Goal: Task Accomplishment & Management: Use online tool/utility

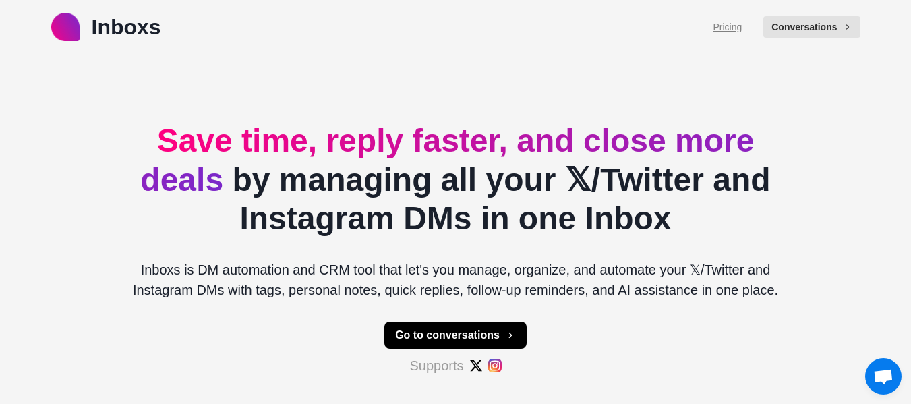
click at [742, 28] on link "Pricing" at bounding box center [727, 27] width 29 height 14
click at [831, 18] on button "Conversations" at bounding box center [811, 27] width 96 height 22
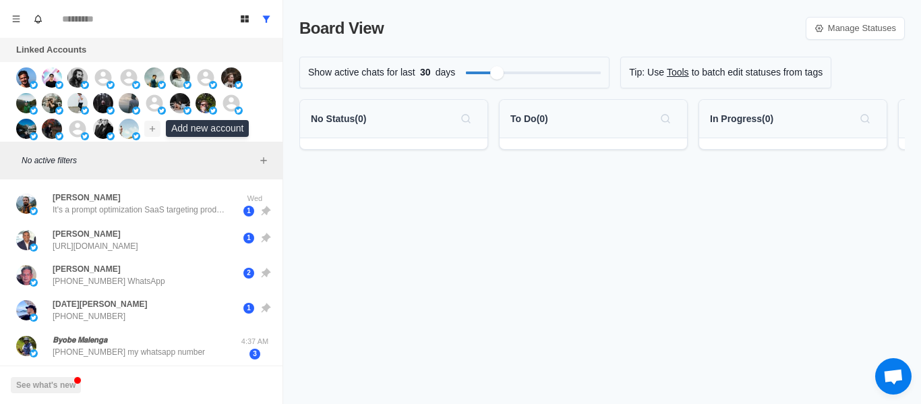
click at [152, 130] on icon "Add account" at bounding box center [152, 128] width 9 height 9
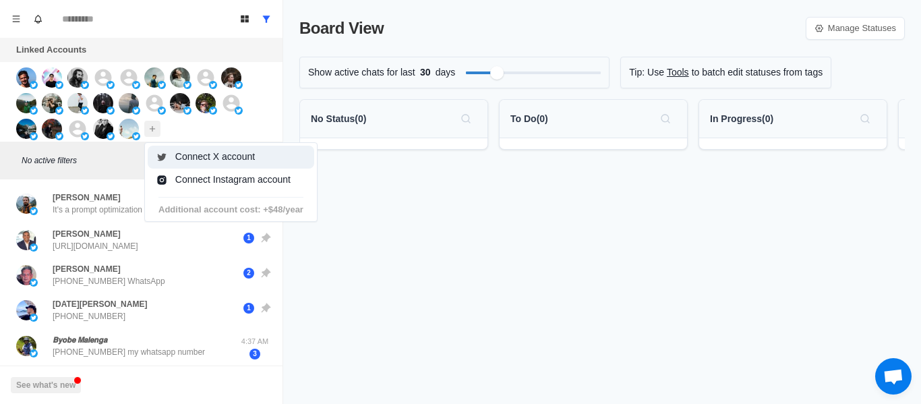
drag, startPoint x: 228, startPoint y: 159, endPoint x: 238, endPoint y: 159, distance: 10.1
click at [238, 159] on button "Connect X account" at bounding box center [231, 157] width 167 height 23
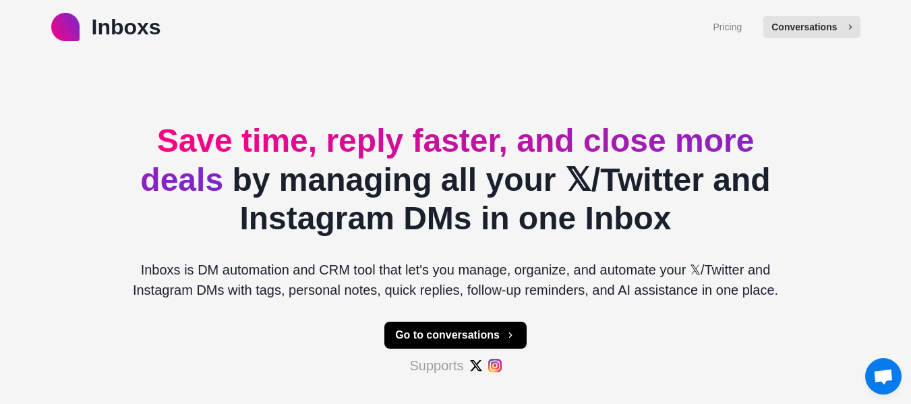
click at [817, 20] on button "Conversations" at bounding box center [811, 27] width 96 height 22
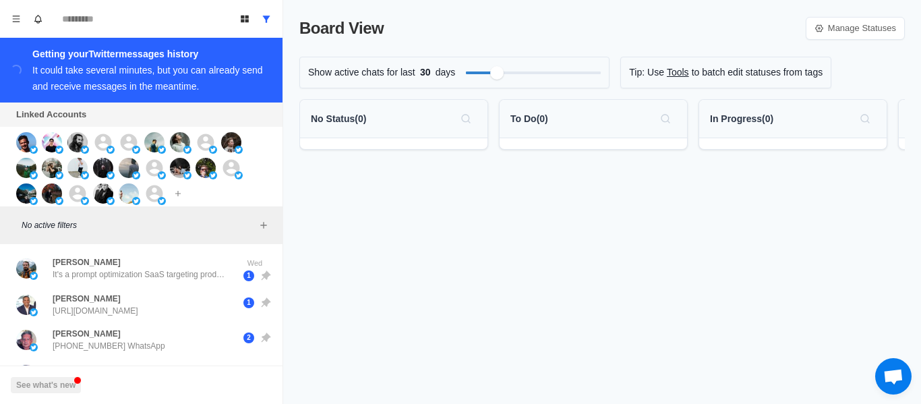
type textarea "*"
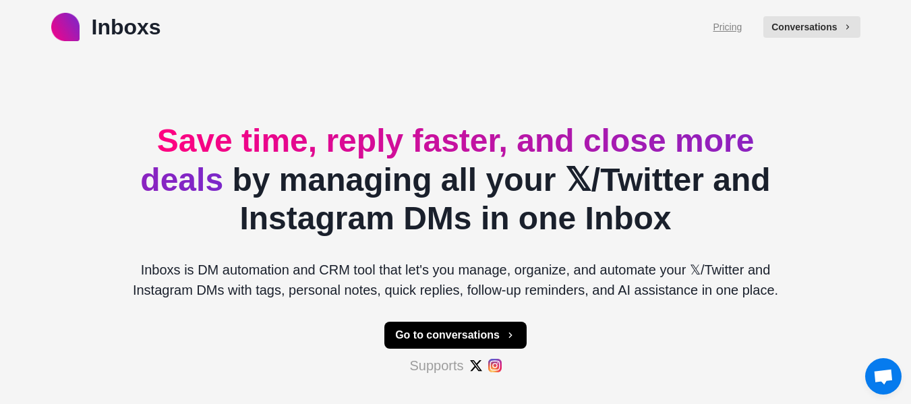
click at [742, 28] on link "Pricing" at bounding box center [727, 27] width 29 height 14
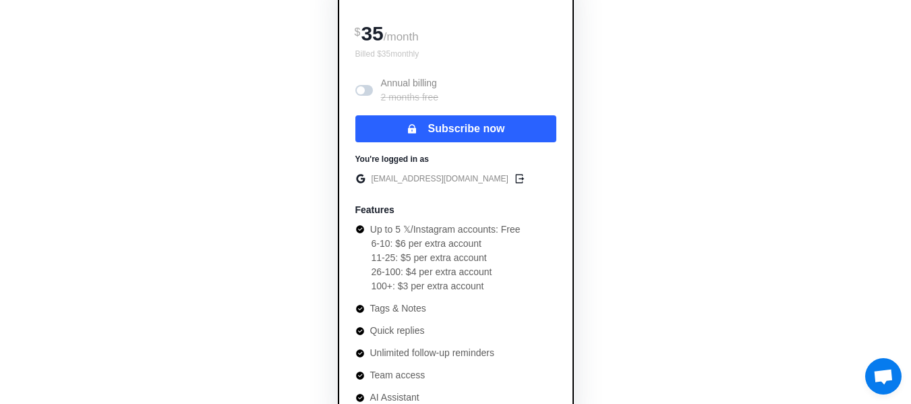
scroll to position [202, 0]
